Goal: Transaction & Acquisition: Purchase product/service

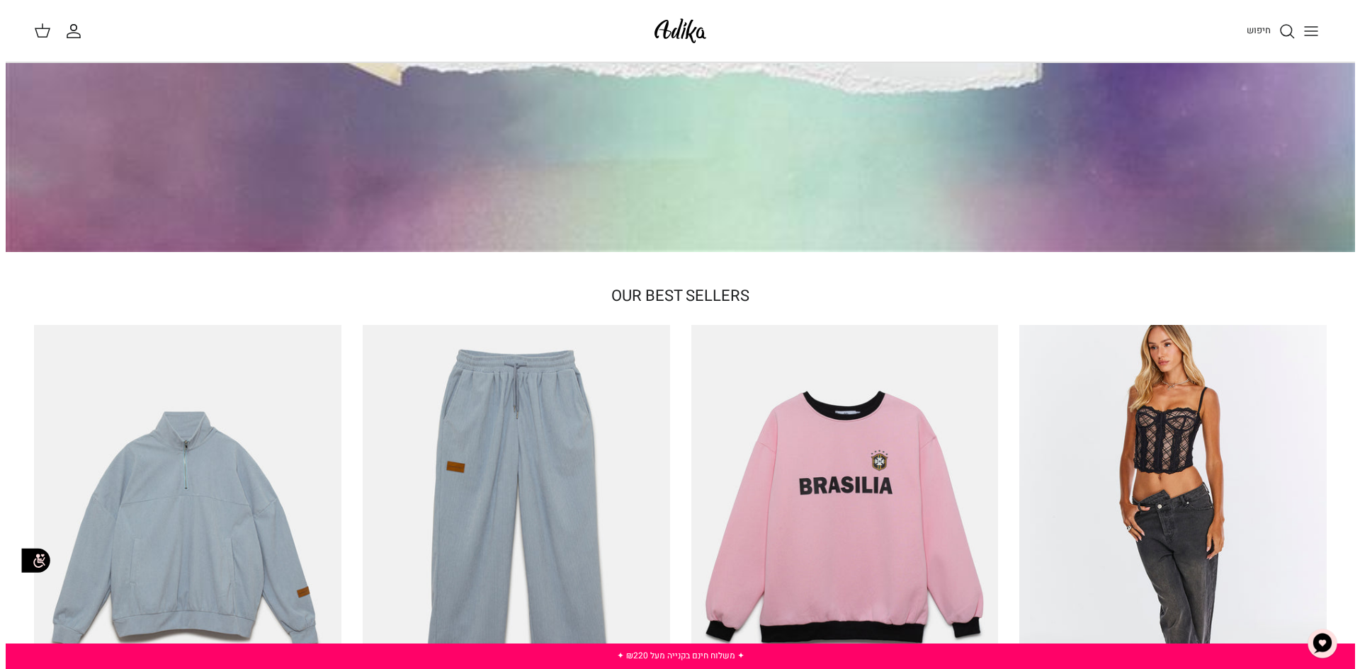
scroll to position [283, 0]
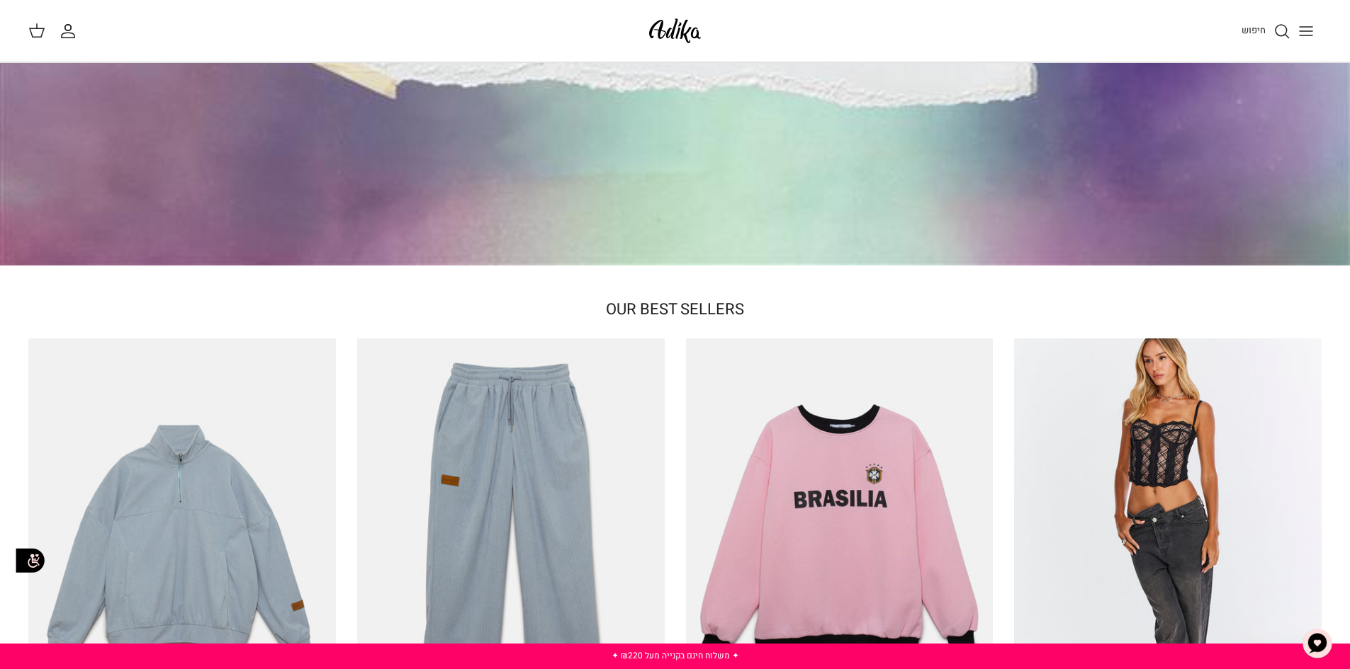
click at [1302, 40] on button "Toggle menu" at bounding box center [1305, 31] width 31 height 31
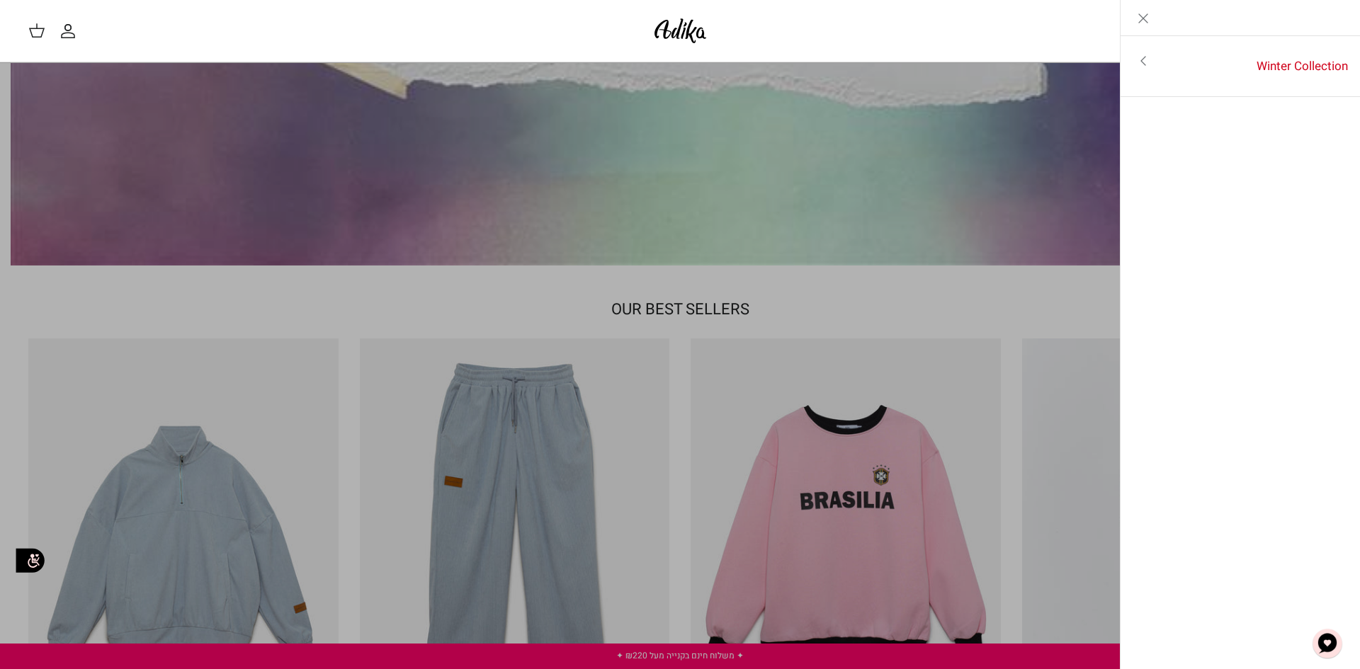
click at [1146, 64] on icon "Toggle menu" at bounding box center [1143, 60] width 17 height 17
click at [1267, 64] on link "לכל הפריטים" at bounding box center [1241, 62] width 226 height 35
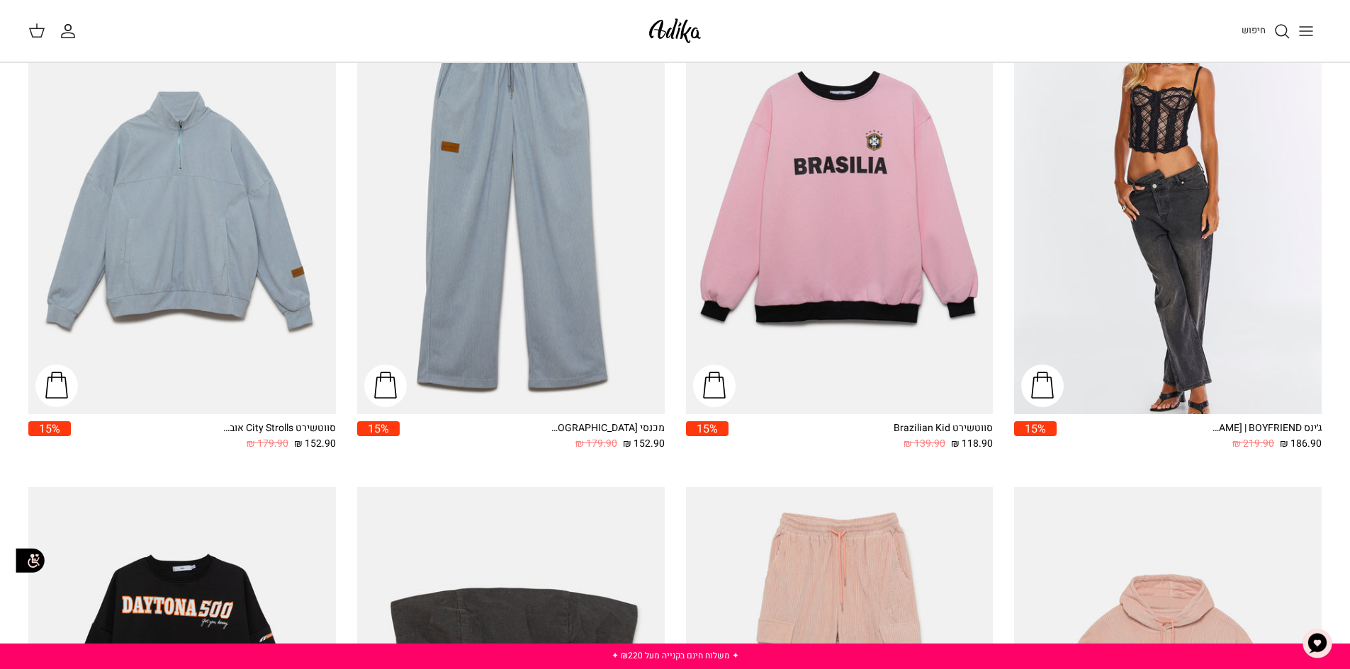
scroll to position [142, 0]
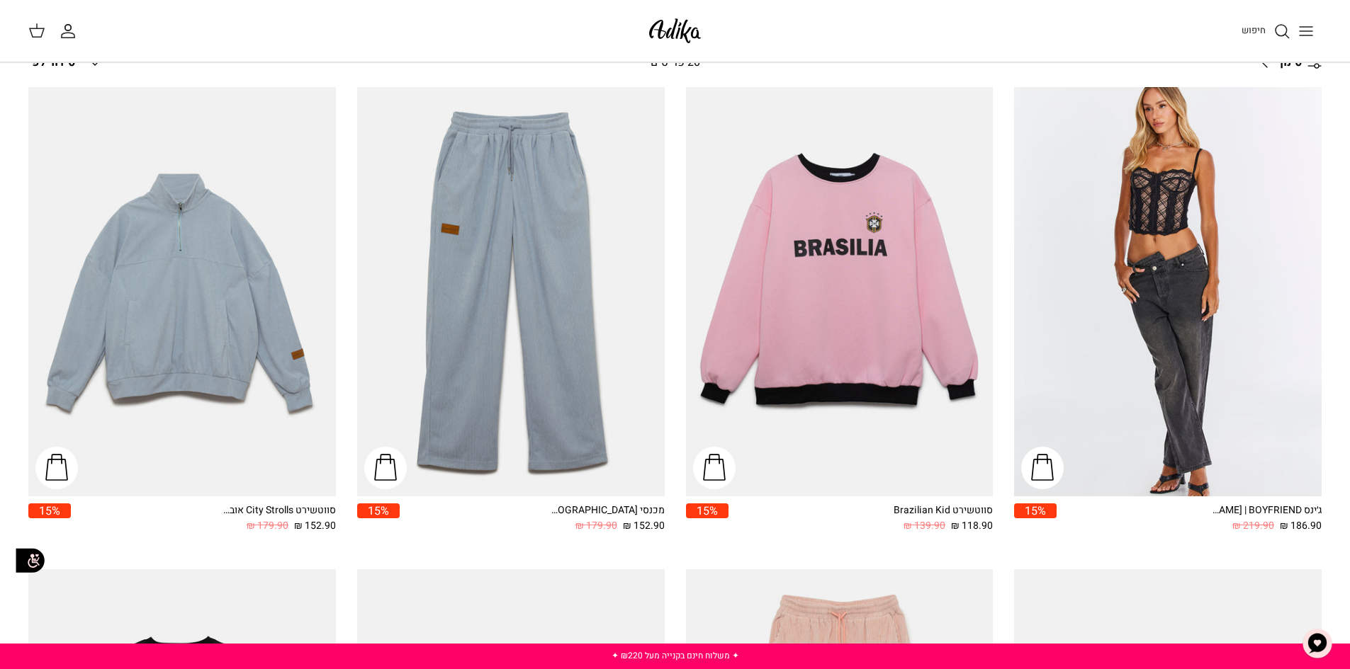
click at [1304, 32] on icon "Toggle menu" at bounding box center [1305, 31] width 17 height 17
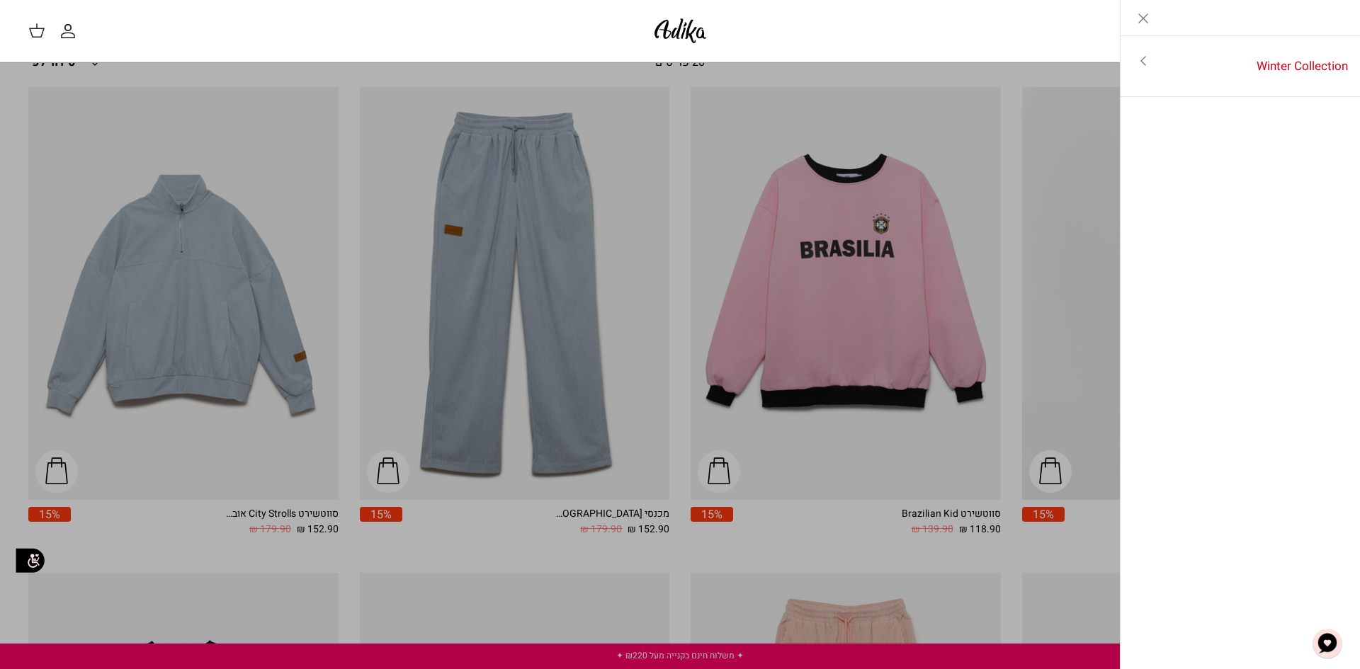
click at [1149, 22] on icon "Close" at bounding box center [1143, 18] width 17 height 17
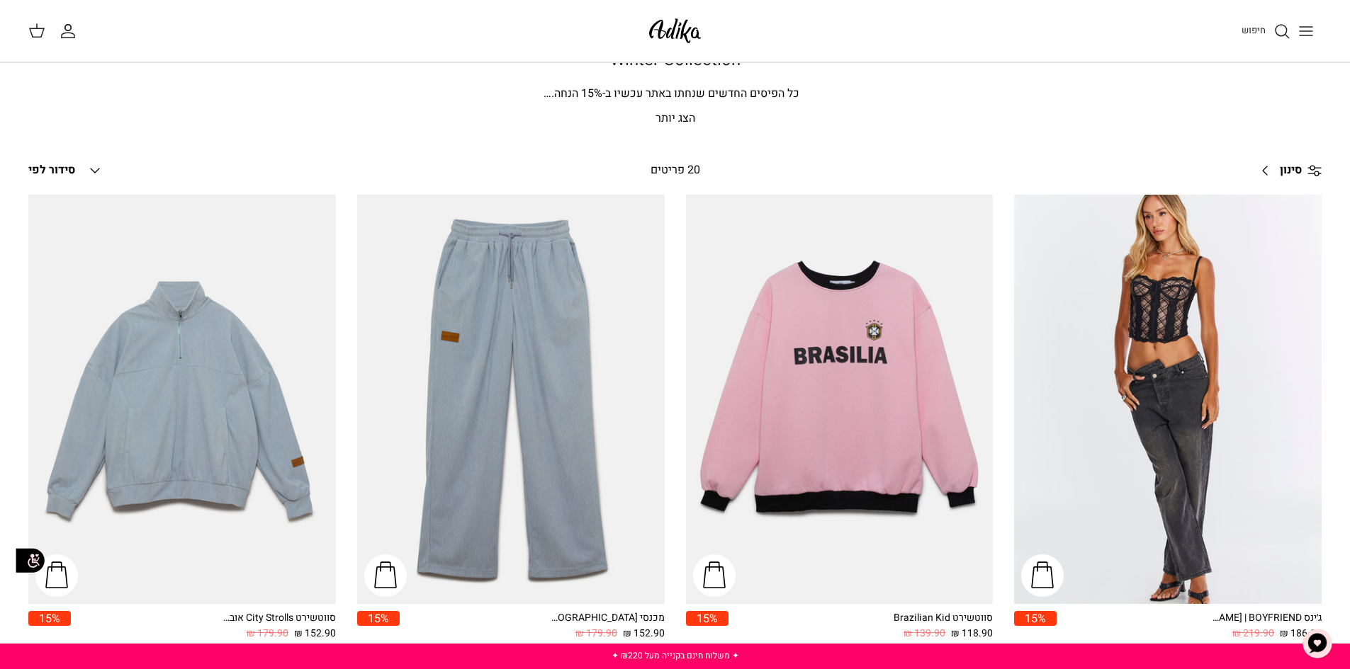
scroll to position [0, 0]
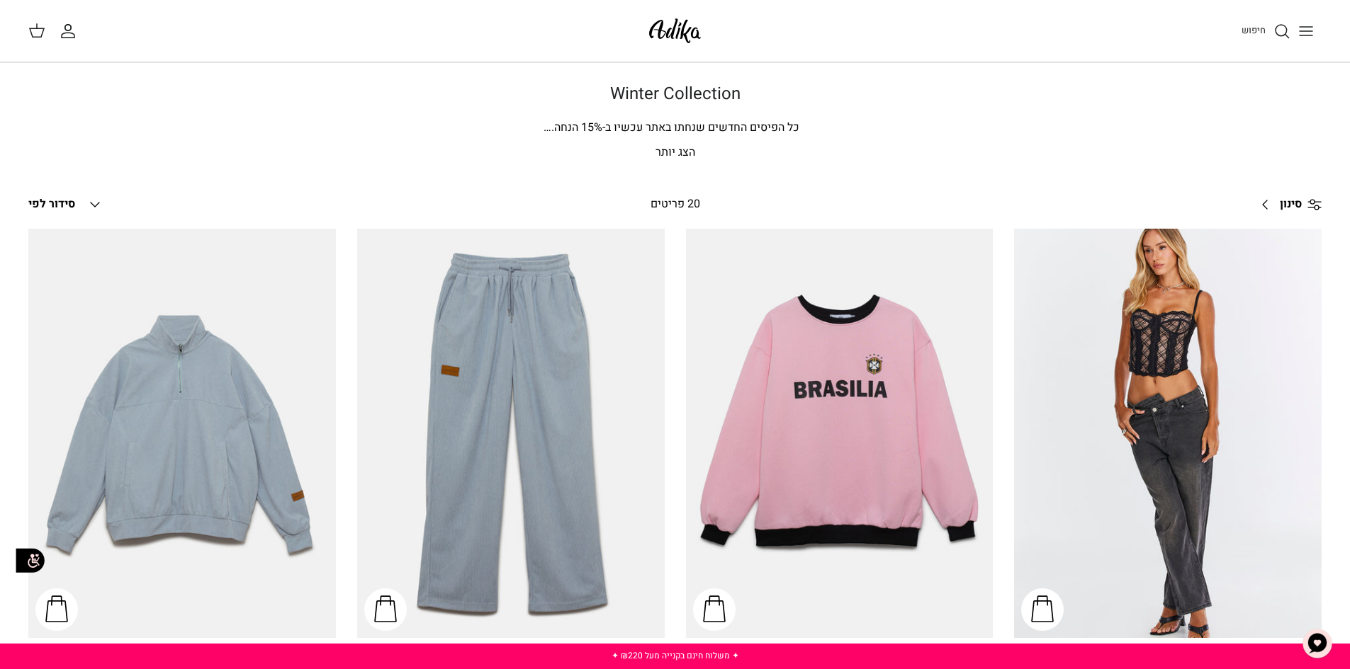
click at [1274, 40] on div "חיפוש" at bounding box center [1020, 31] width 602 height 31
click at [1277, 28] on icon "חיפוש" at bounding box center [1281, 31] width 17 height 17
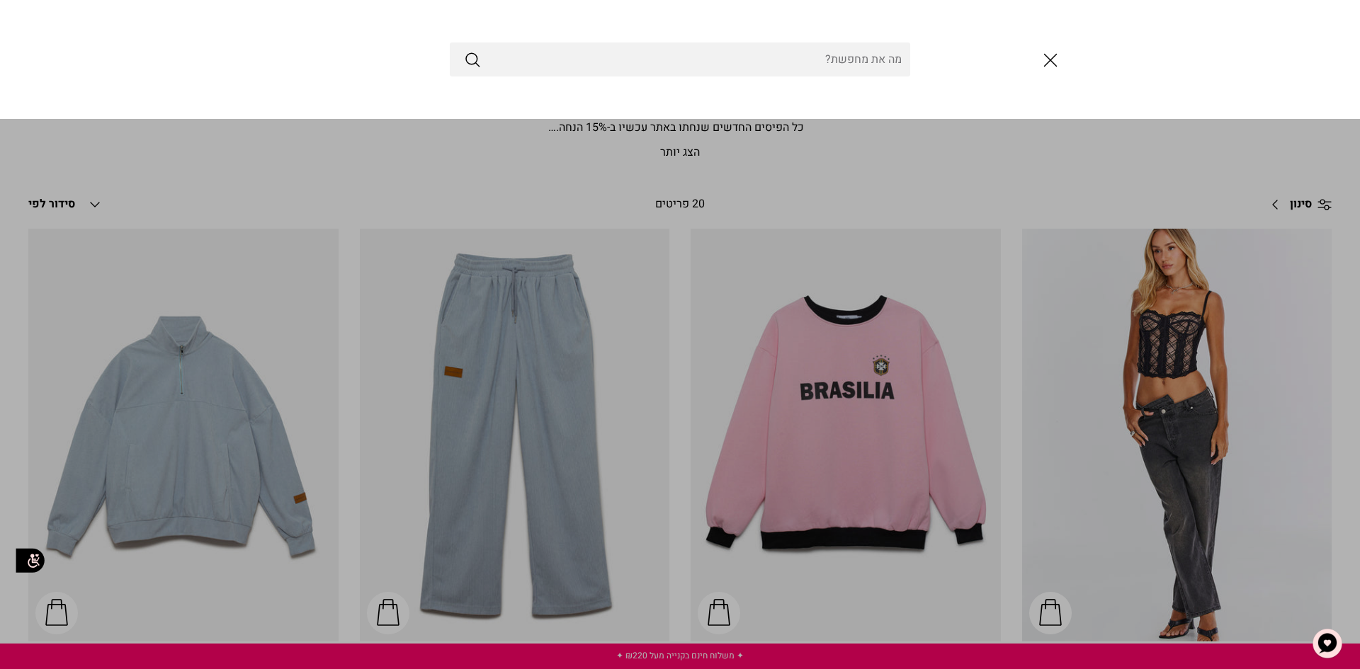
click at [1051, 47] on button "סגור" at bounding box center [1051, 60] width 38 height 38
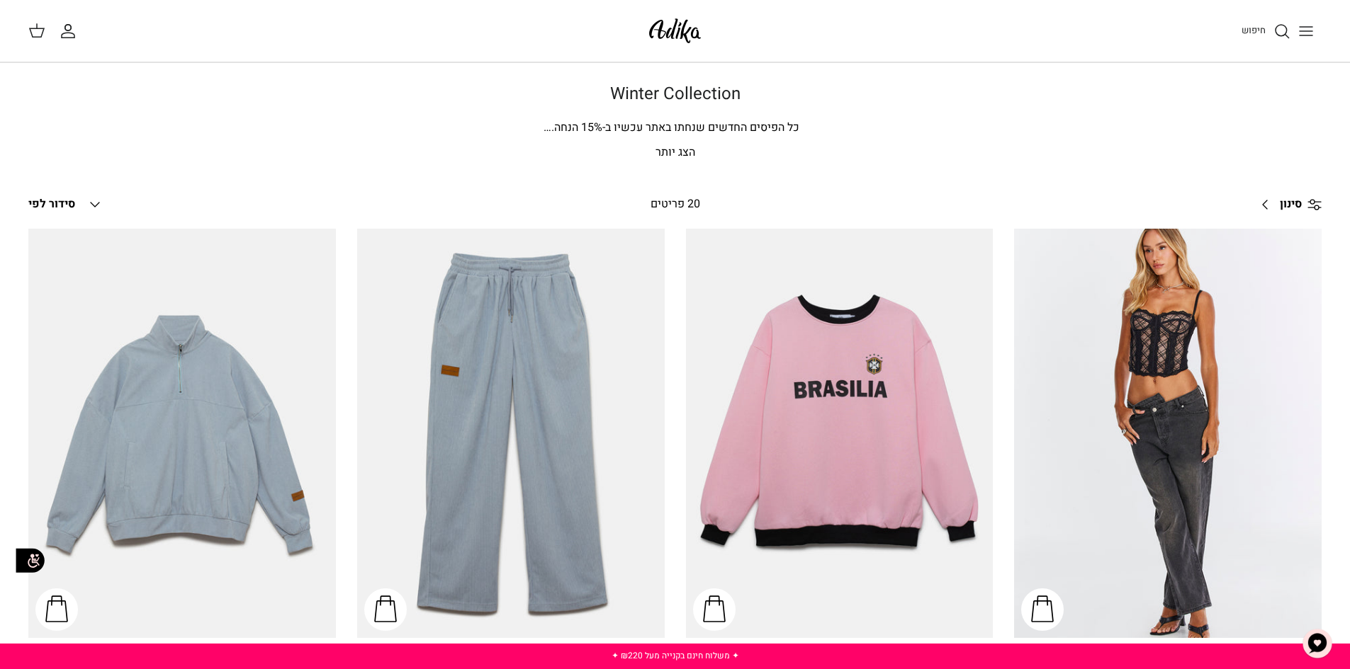
click at [1306, 39] on icon "Toggle menu" at bounding box center [1305, 31] width 17 height 17
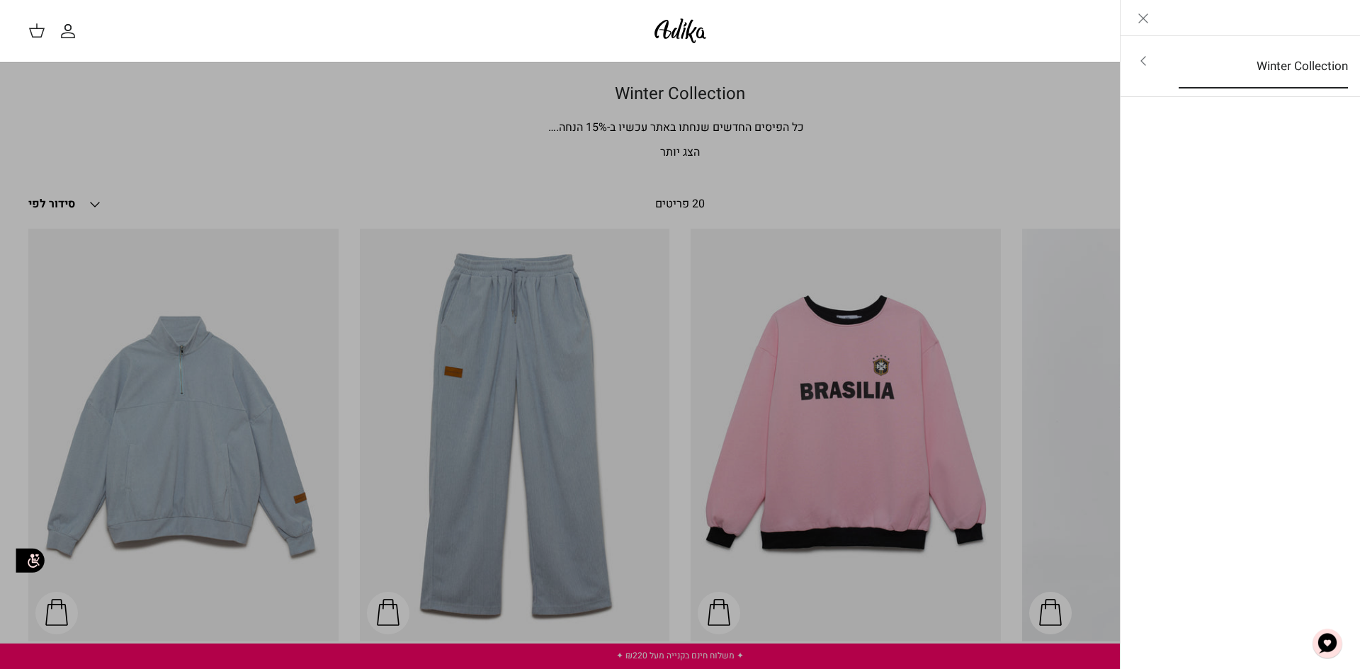
click at [1220, 61] on link "Winter Collection" at bounding box center [1263, 67] width 195 height 44
click at [1260, 63] on link "לכל הפריטים" at bounding box center [1241, 62] width 226 height 35
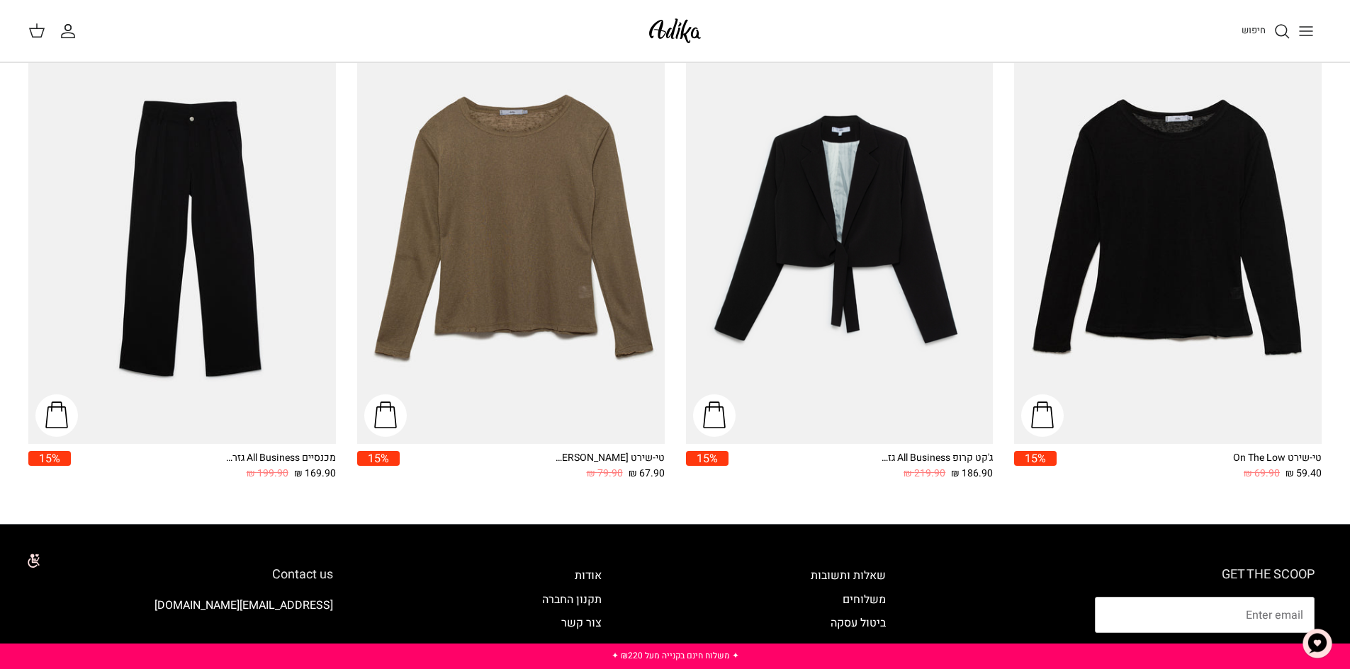
scroll to position [2412, 0]
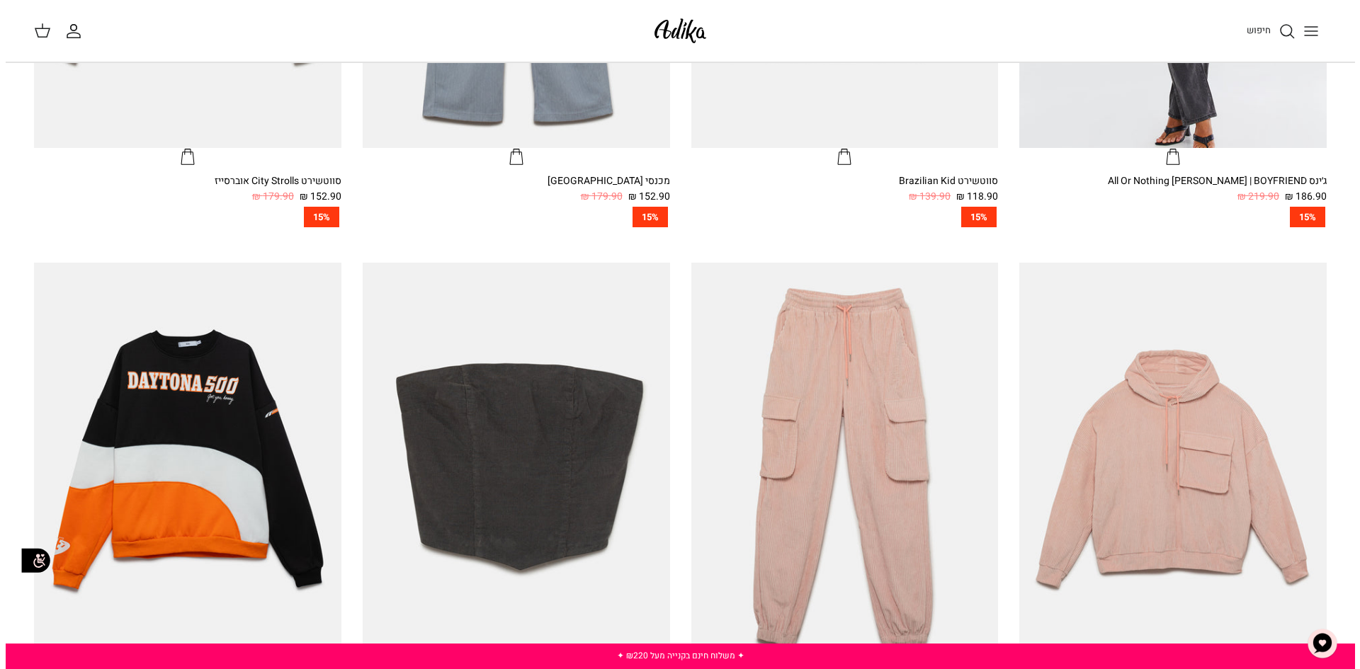
scroll to position [850, 0]
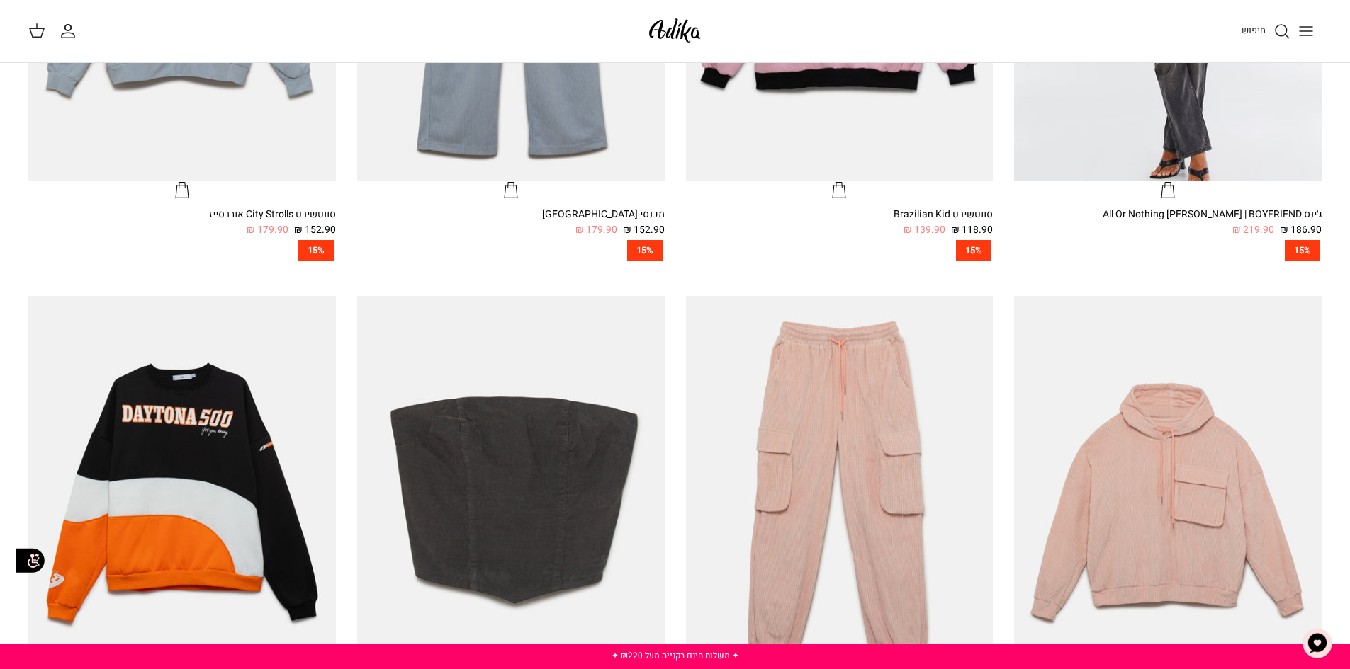
click at [1310, 40] on button "Toggle menu" at bounding box center [1305, 31] width 31 height 31
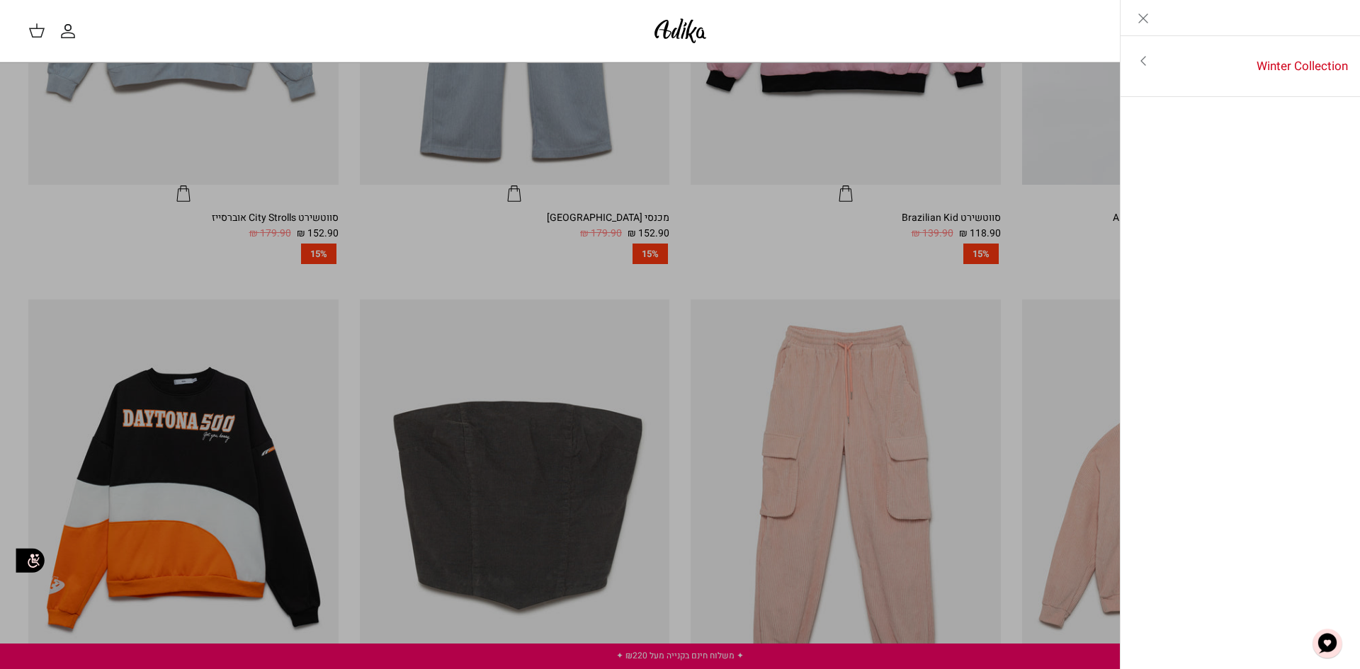
click at [1143, 19] on icon "Close" at bounding box center [1143, 18] width 17 height 17
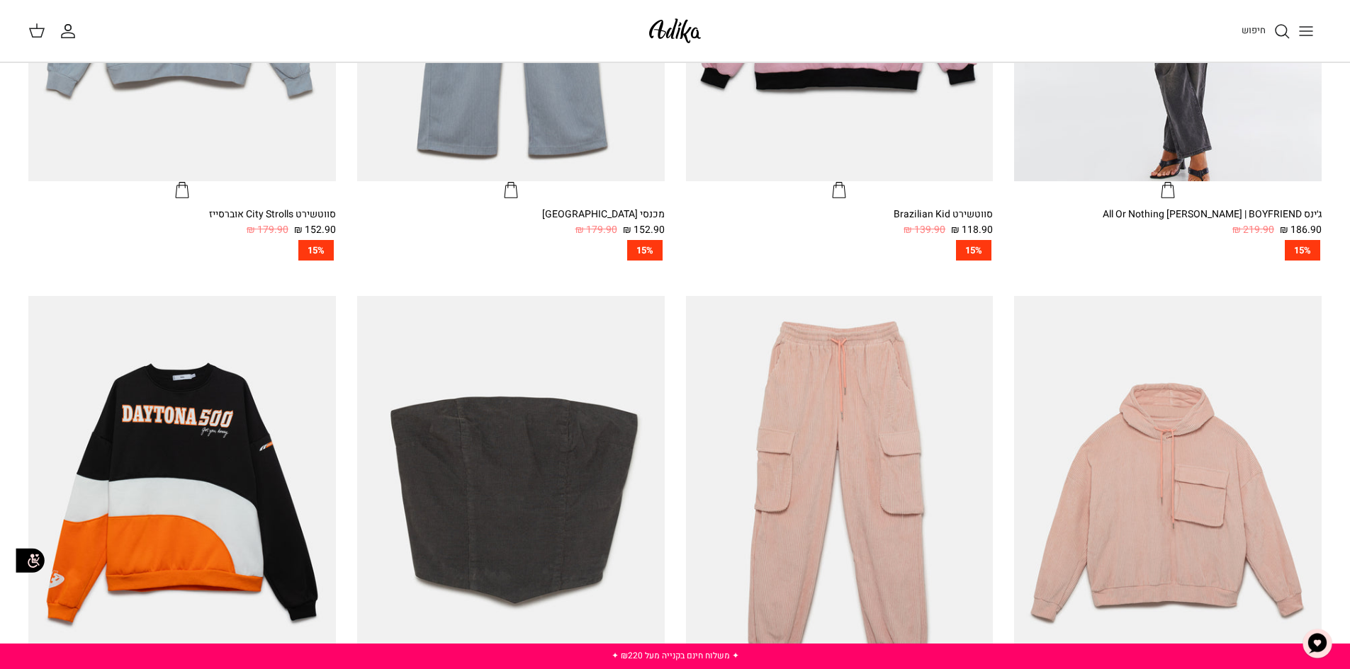
click at [1267, 37] on link "חיפוש" at bounding box center [1265, 31] width 49 height 17
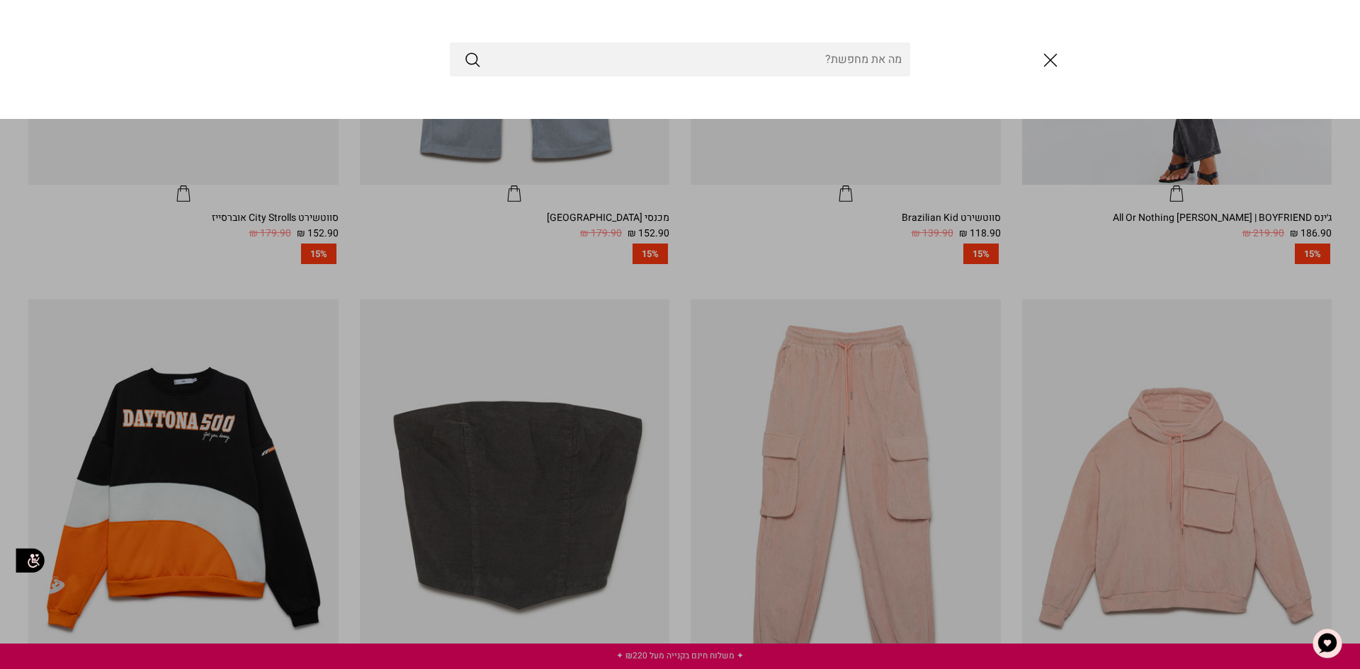
click at [891, 62] on input "Search Store" at bounding box center [680, 60] width 460 height 34
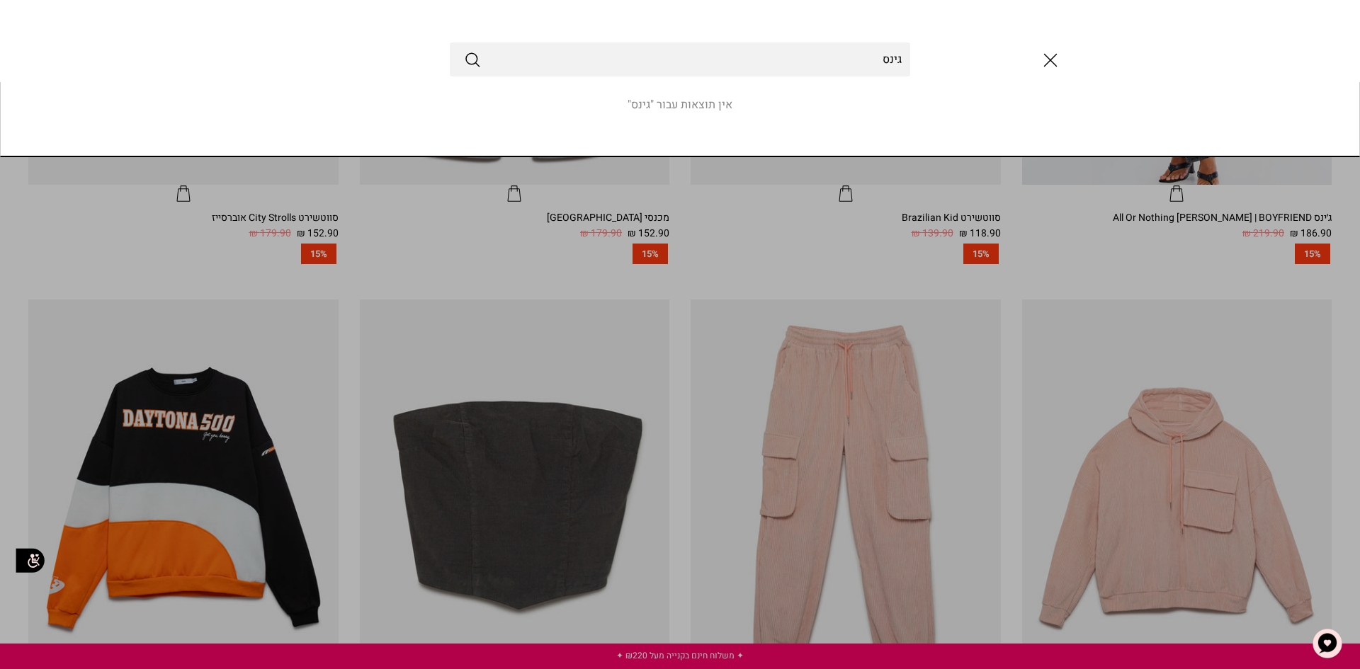
type input "גינס"
click at [464, 50] on button "Submit" at bounding box center [472, 59] width 17 height 18
